Goal: Complete application form: Complete application form

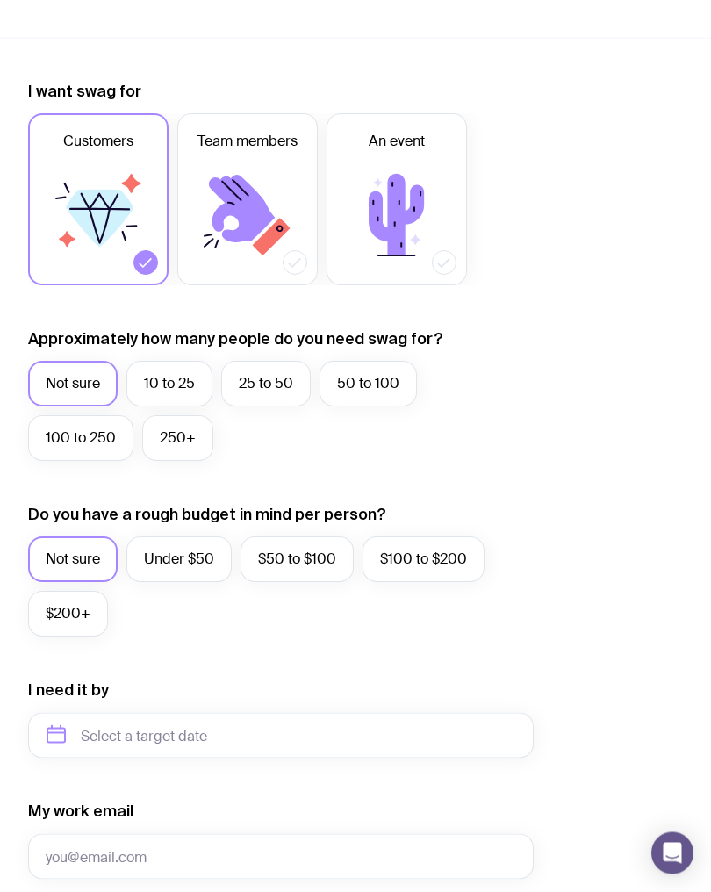
scroll to position [390, 0]
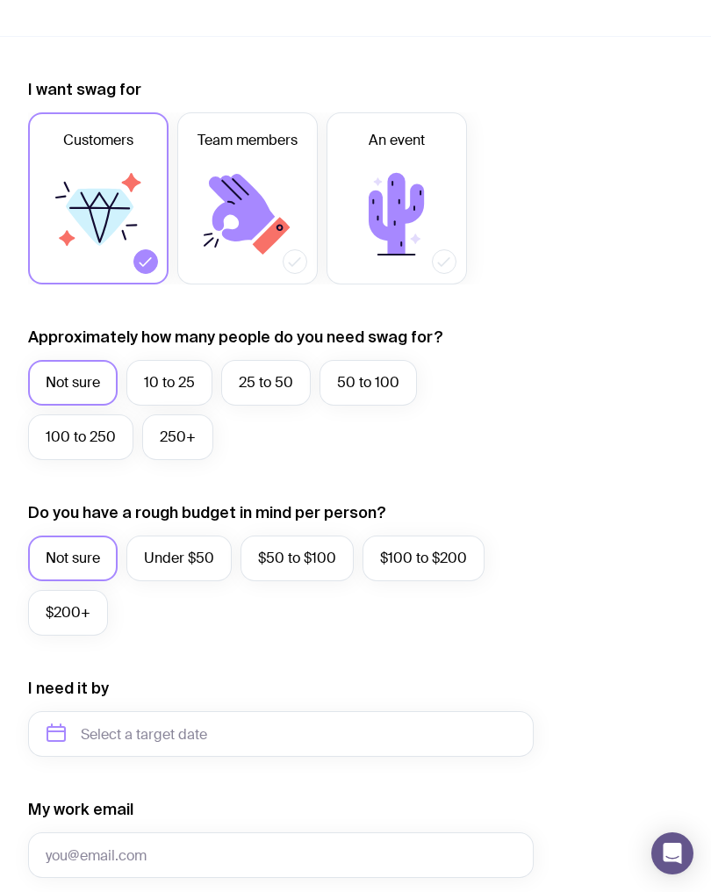
click at [199, 537] on label "Under $50" at bounding box center [178, 558] width 105 height 46
click at [0, 0] on input "Under $50" at bounding box center [0, 0] width 0 height 0
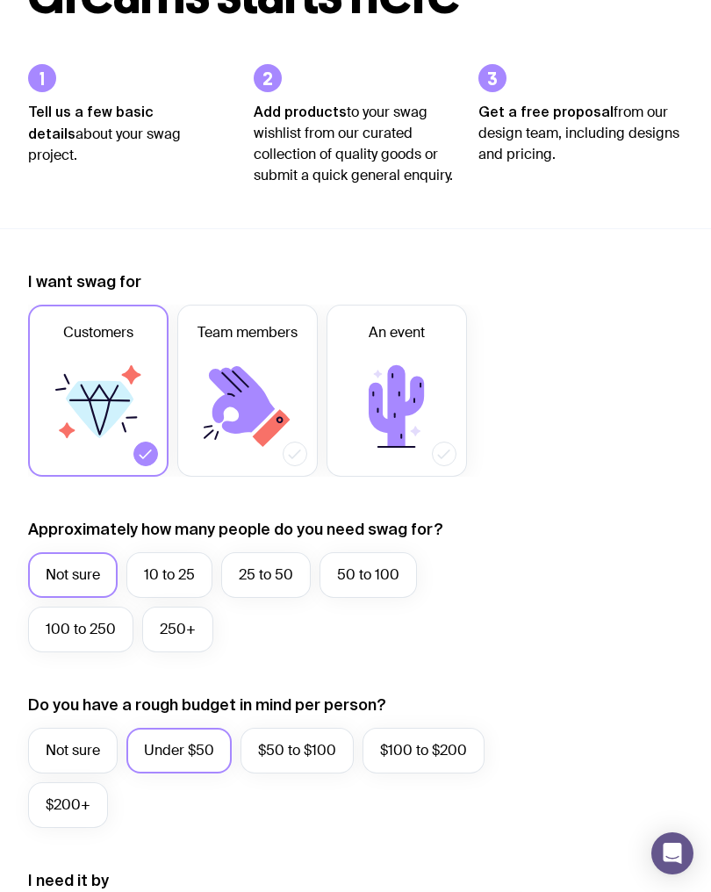
scroll to position [194, 0]
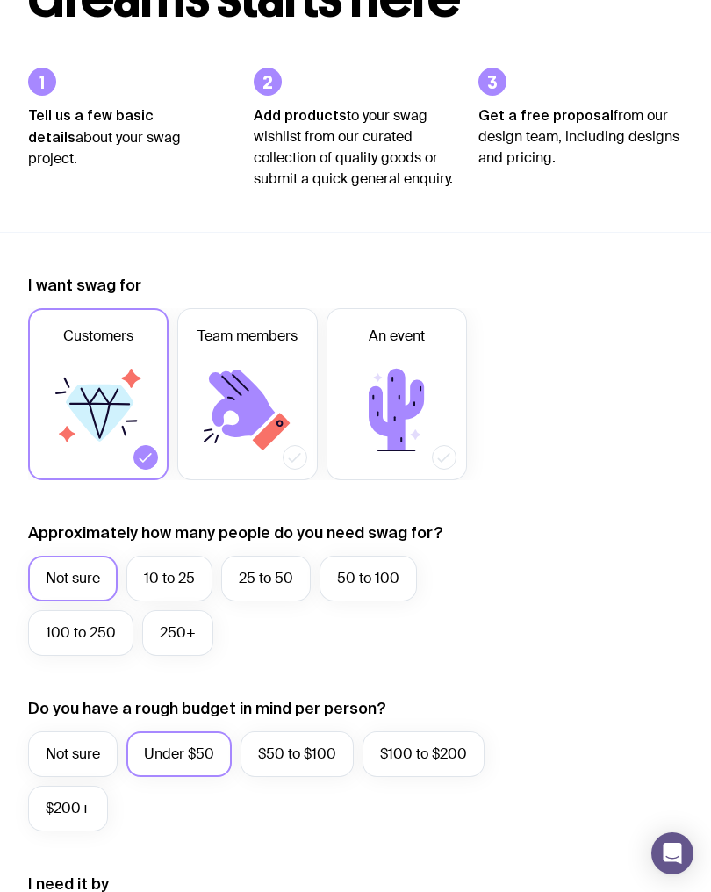
click at [391, 448] on icon at bounding box center [396, 409] width 105 height 105
click at [0, 0] on input "An event" at bounding box center [0, 0] width 0 height 0
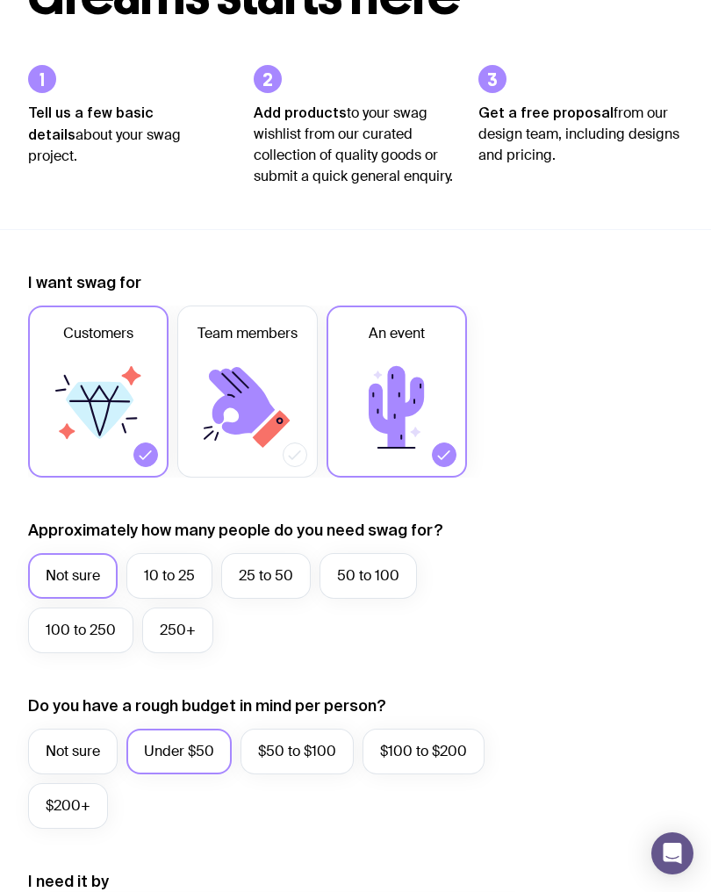
click at [80, 361] on icon at bounding box center [98, 407] width 105 height 105
click at [0, 0] on input "Customers" at bounding box center [0, 0] width 0 height 0
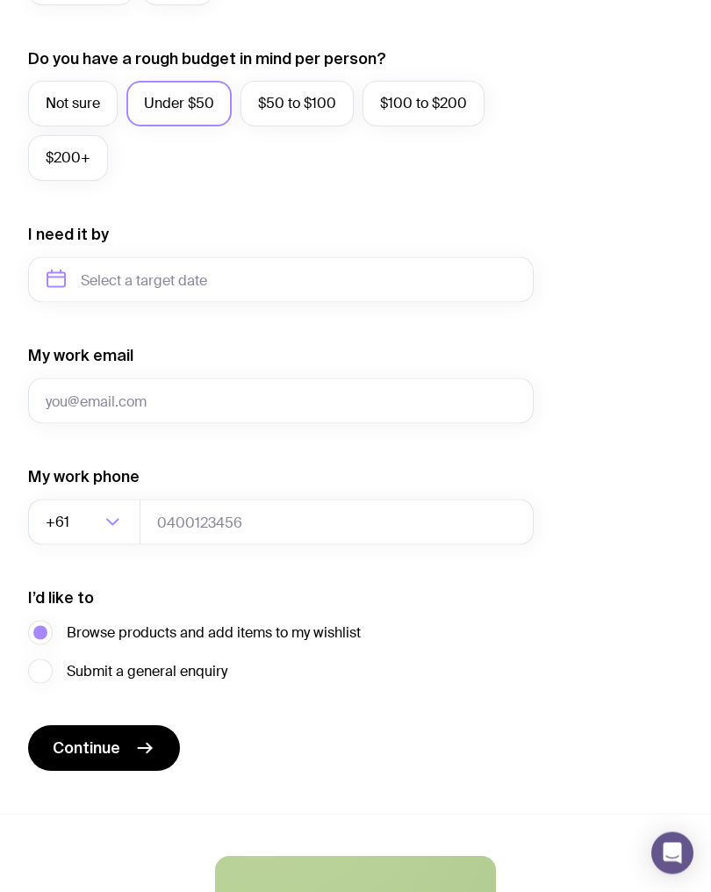
scroll to position [844, 0]
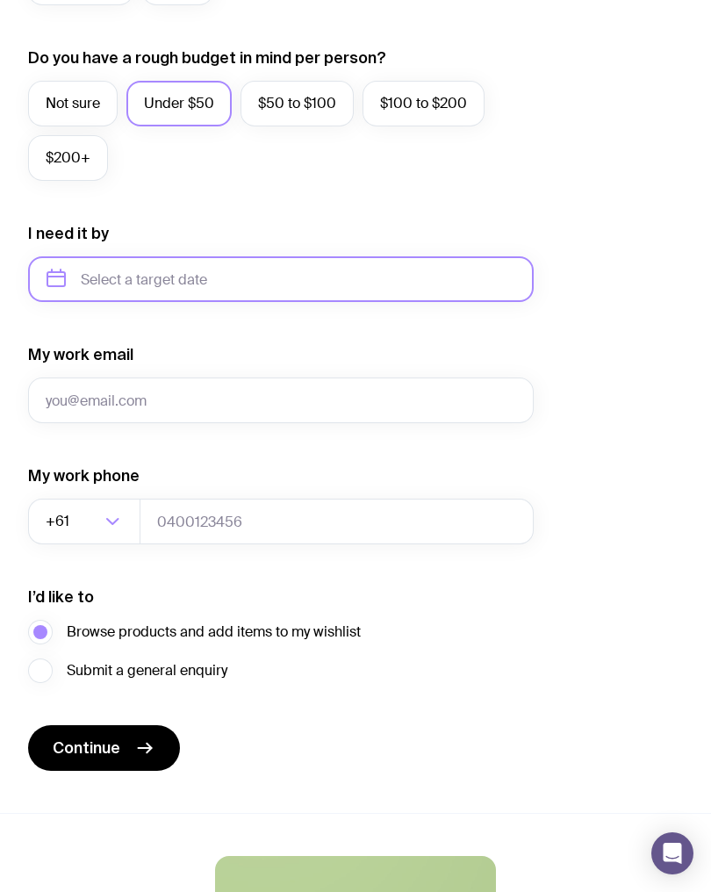
click at [506, 264] on input "text" at bounding box center [281, 279] width 506 height 46
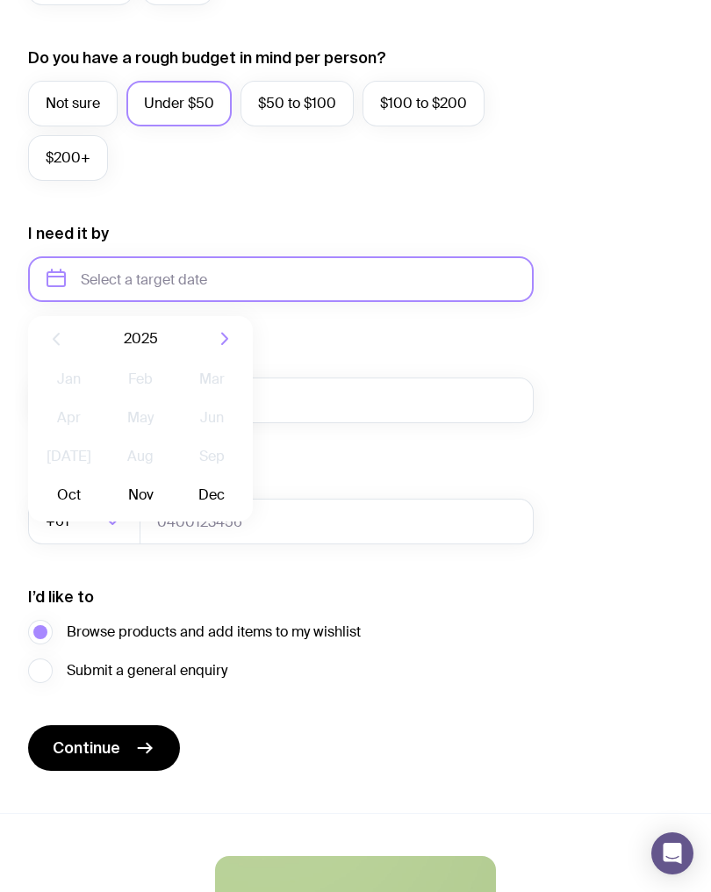
click at [62, 282] on input "text" at bounding box center [281, 279] width 506 height 46
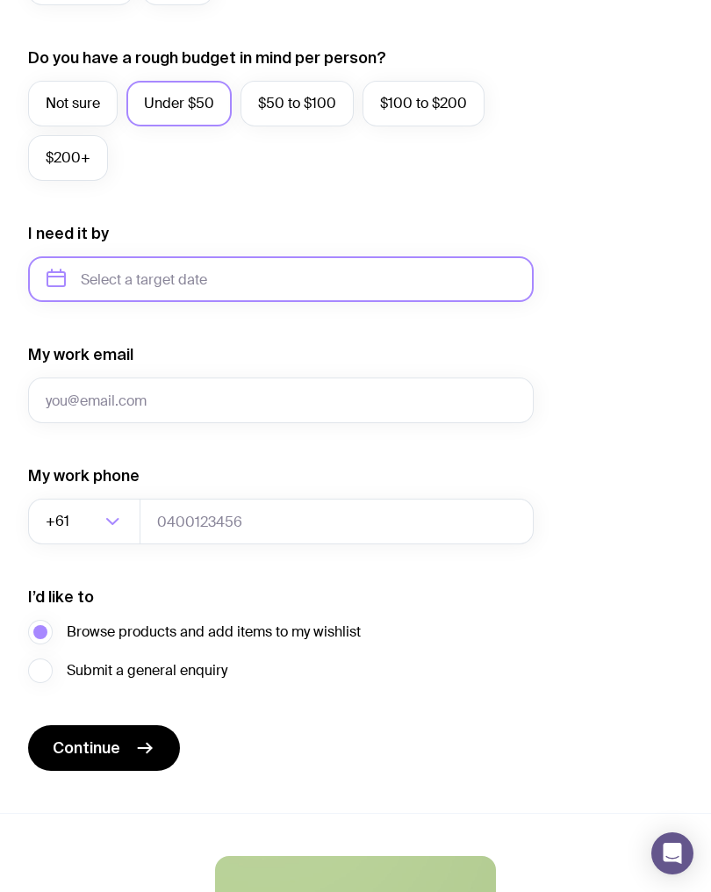
click at [76, 284] on input "text" at bounding box center [281, 279] width 506 height 46
click at [47, 265] on input "text" at bounding box center [281, 279] width 506 height 46
click at [104, 299] on input "text" at bounding box center [281, 279] width 506 height 46
click at [98, 269] on input "text" at bounding box center [281, 279] width 506 height 46
click at [469, 274] on input "text" at bounding box center [281, 279] width 506 height 46
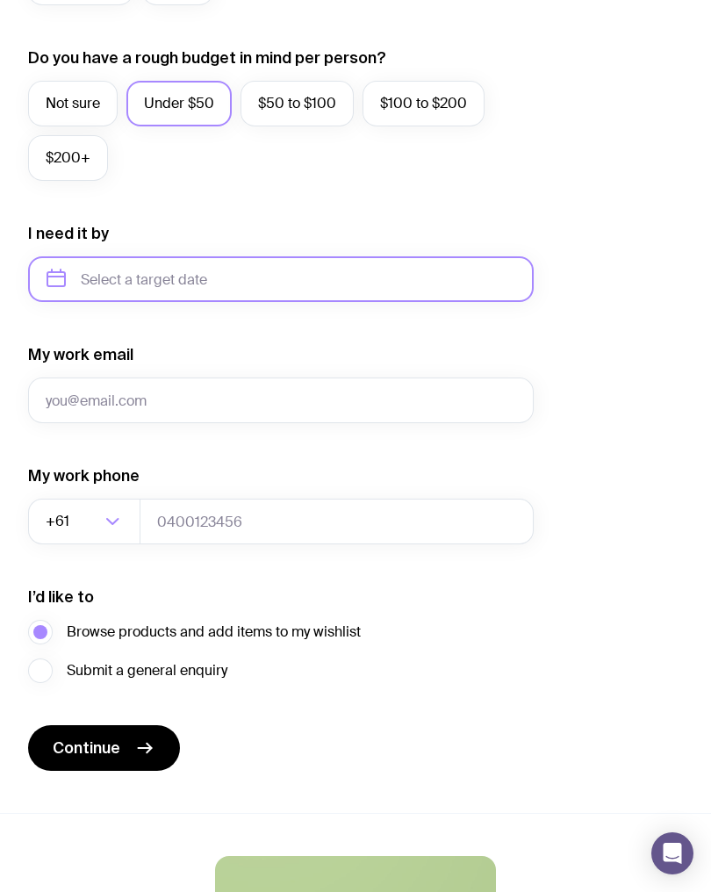
click at [47, 281] on input "text" at bounding box center [281, 279] width 506 height 46
click at [47, 275] on input "text" at bounding box center [281, 279] width 506 height 46
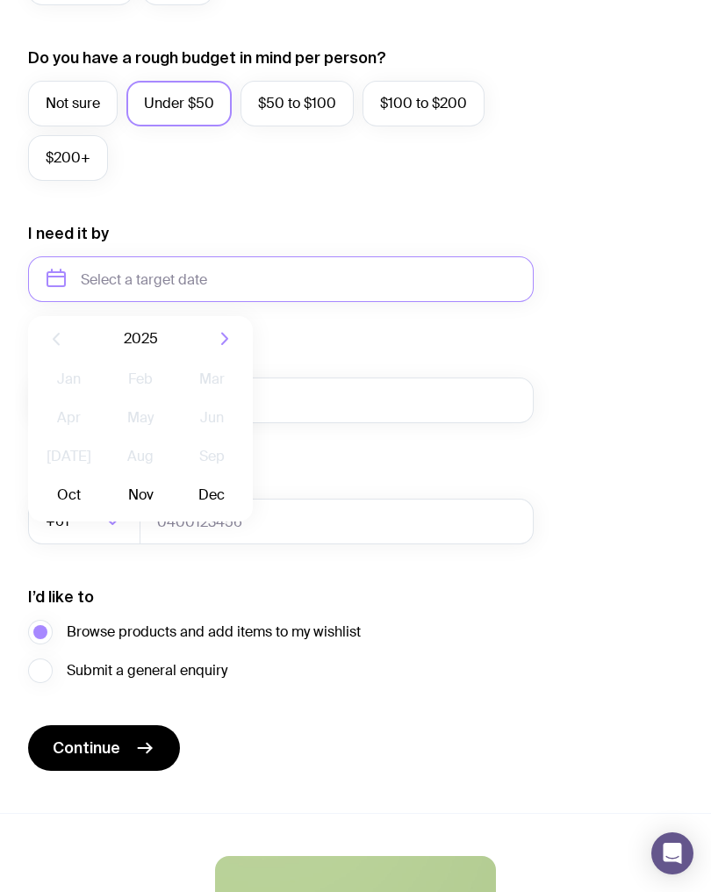
click at [211, 491] on button "Dec" at bounding box center [212, 494] width 64 height 35
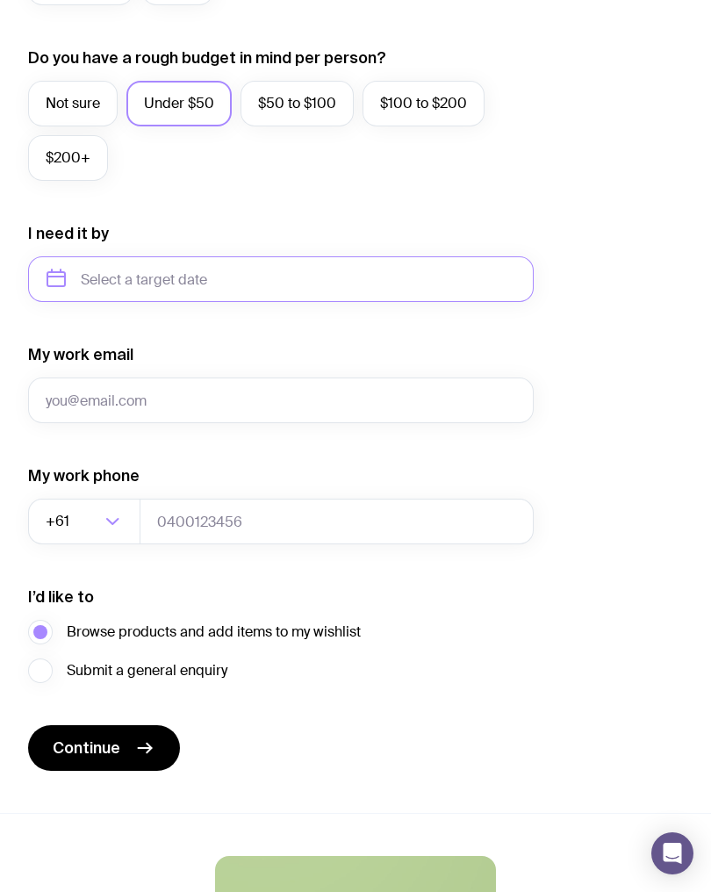
type input "[DATE]"
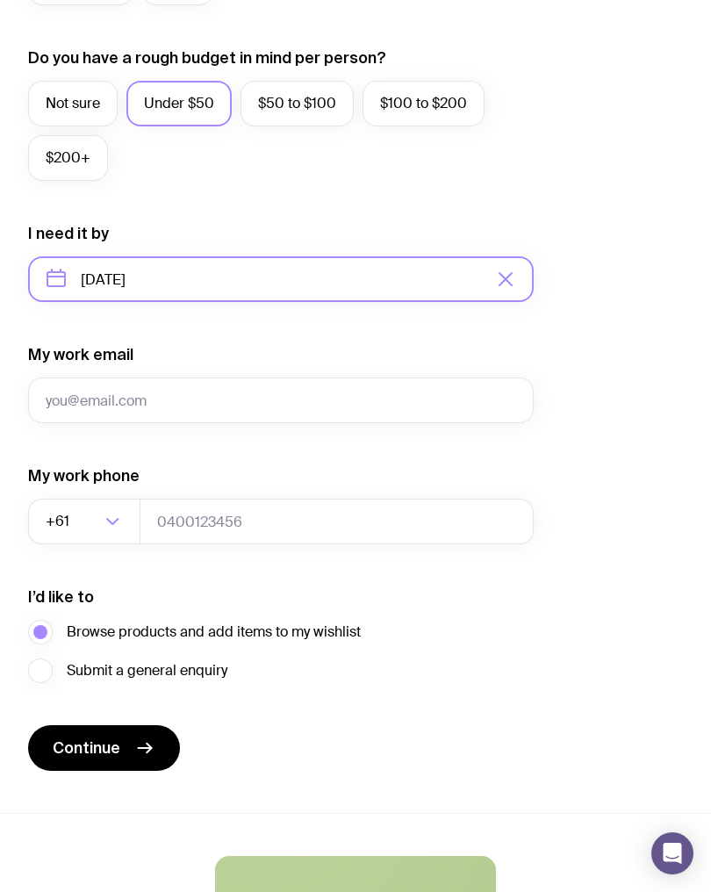
click at [47, 279] on input "[DATE]" at bounding box center [281, 279] width 506 height 46
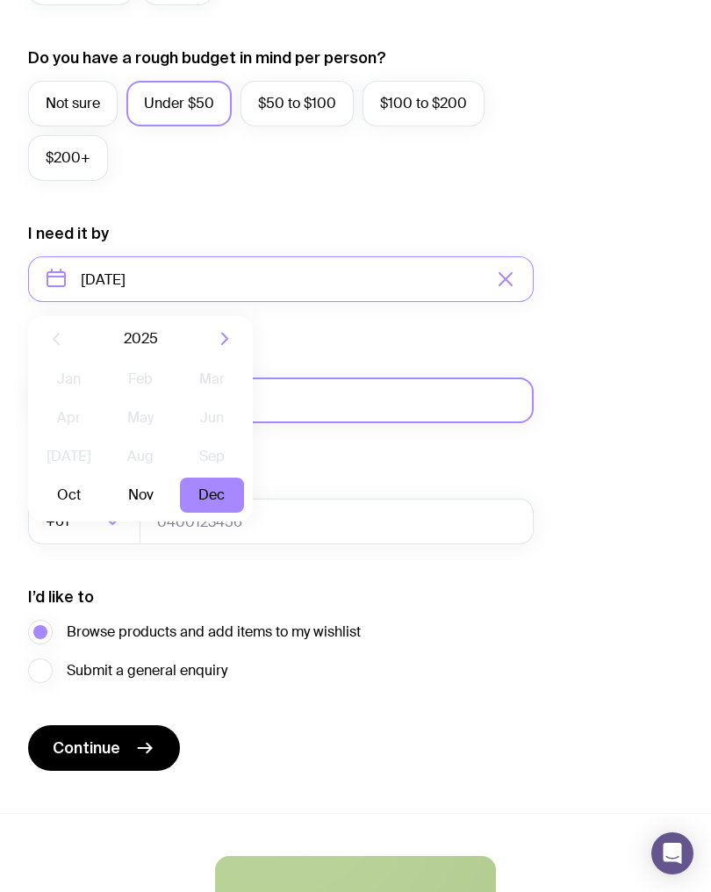
click at [420, 392] on input "My work email" at bounding box center [281, 400] width 506 height 46
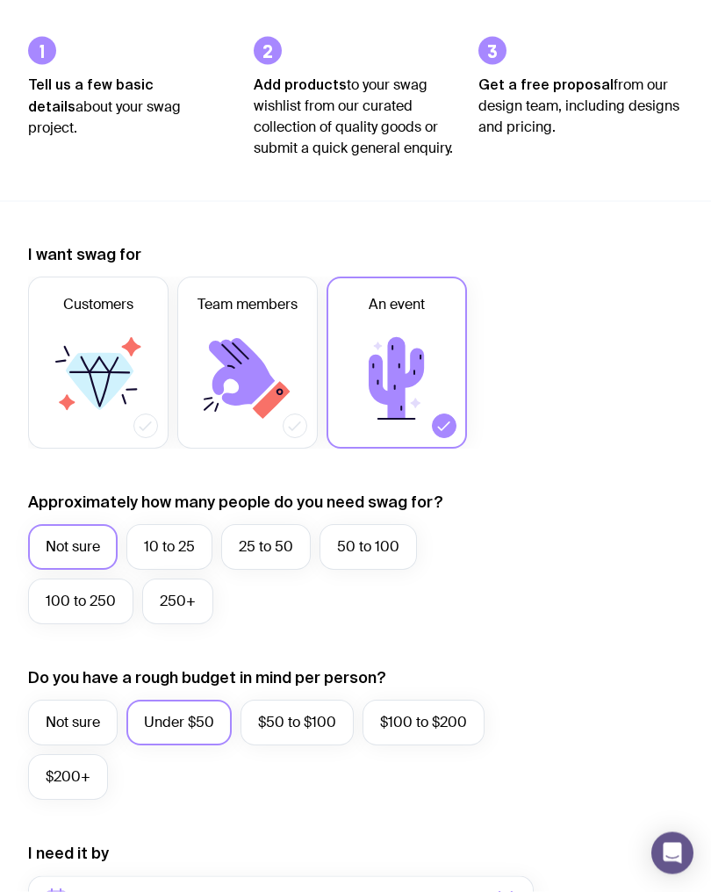
scroll to position [0, 0]
